Goal: Navigation & Orientation: Find specific page/section

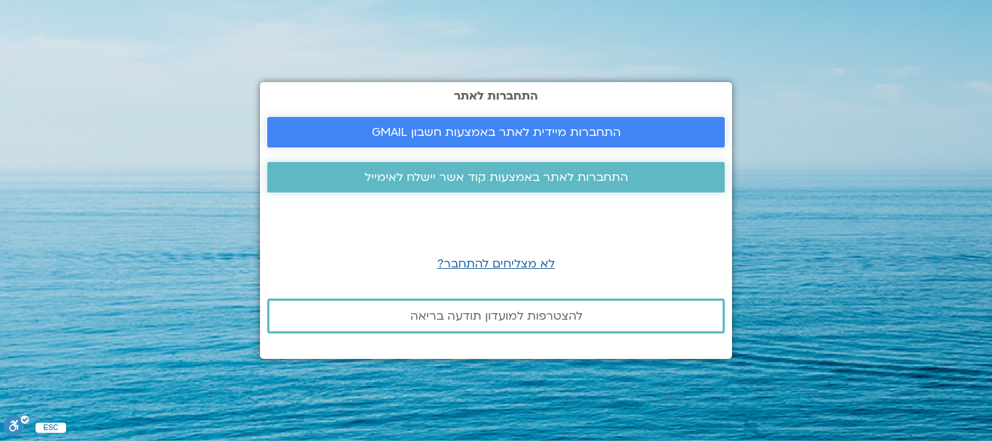
click at [510, 130] on span "התחברות מיידית לאתר באמצעות חשבון GMAIL" at bounding box center [496, 132] width 249 height 13
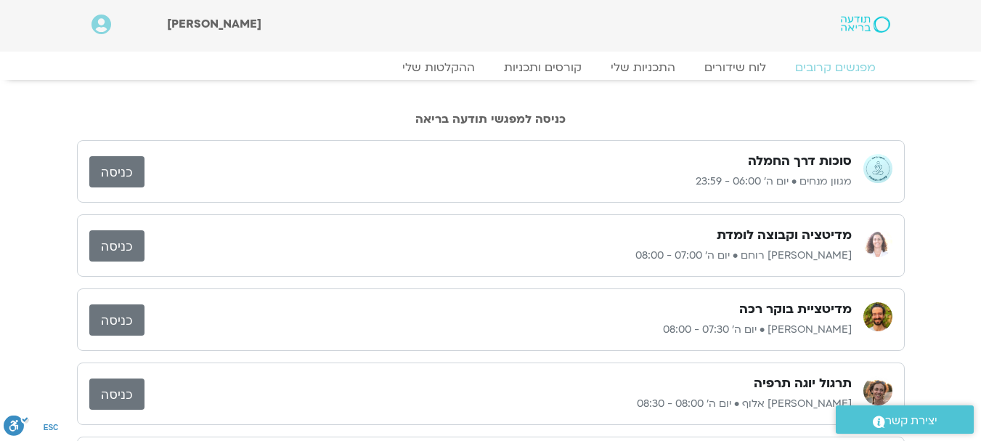
click at [120, 386] on link "כניסה" at bounding box center [116, 393] width 55 height 31
